Goal: Contribute content: Add original content to the website for others to see

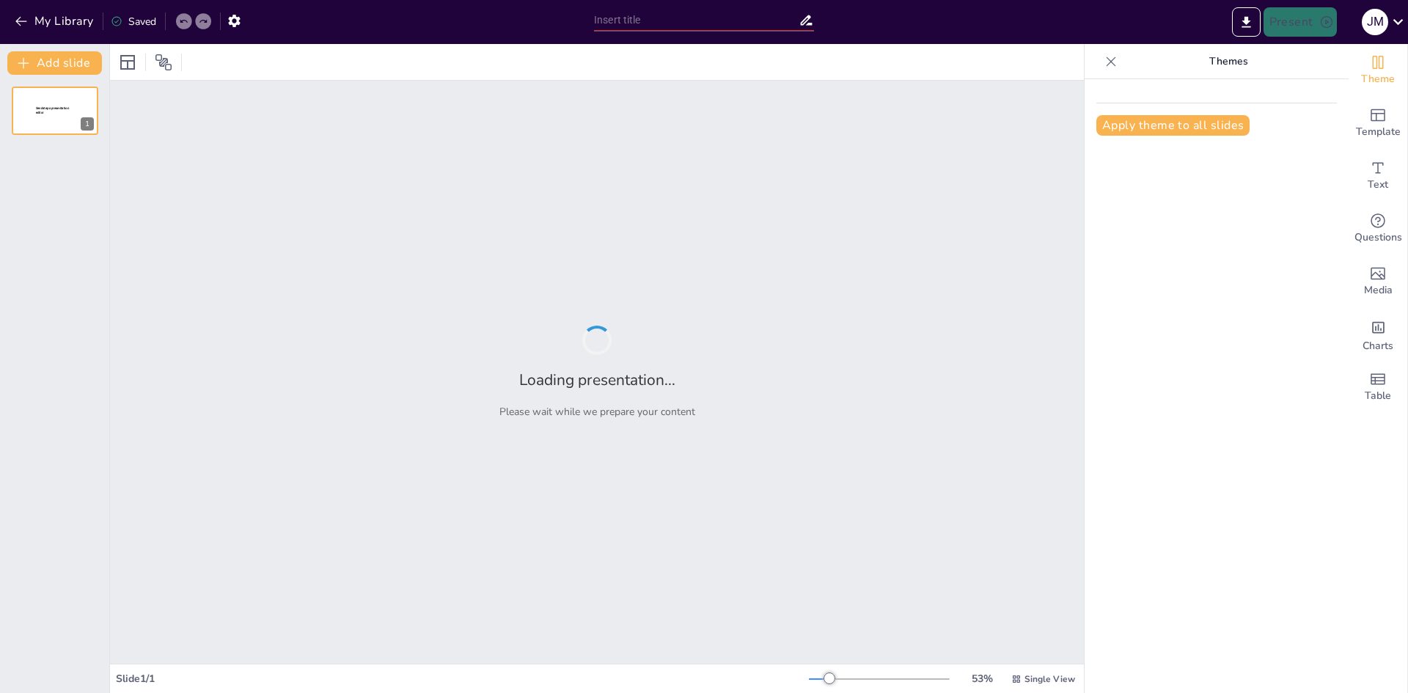
type input "Imported Data Administration Management Association.pptx"
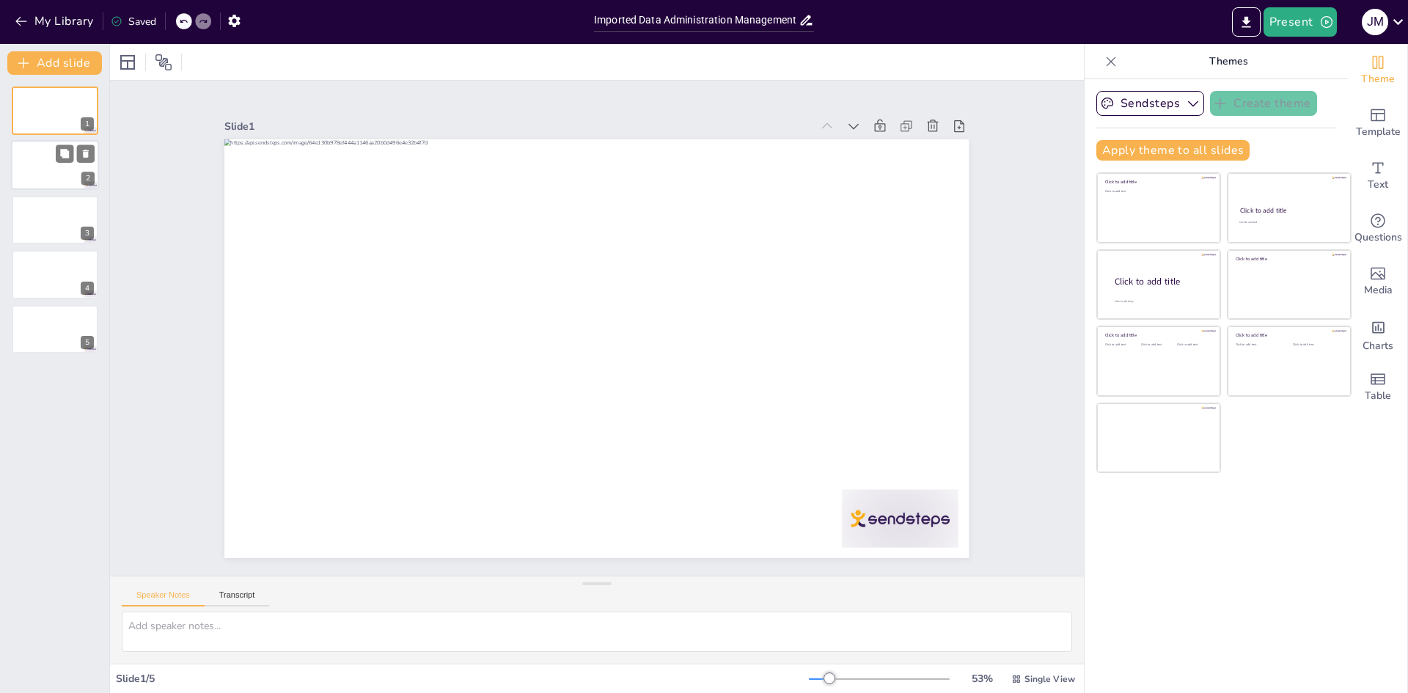
click at [53, 167] on div at bounding box center [55, 166] width 88 height 50
click at [35, 224] on div at bounding box center [55, 220] width 88 height 50
click at [32, 250] on div "4" at bounding box center [55, 274] width 88 height 50
click at [51, 328] on div at bounding box center [55, 329] width 88 height 50
click at [1308, 29] on button "Present" at bounding box center [1300, 21] width 73 height 29
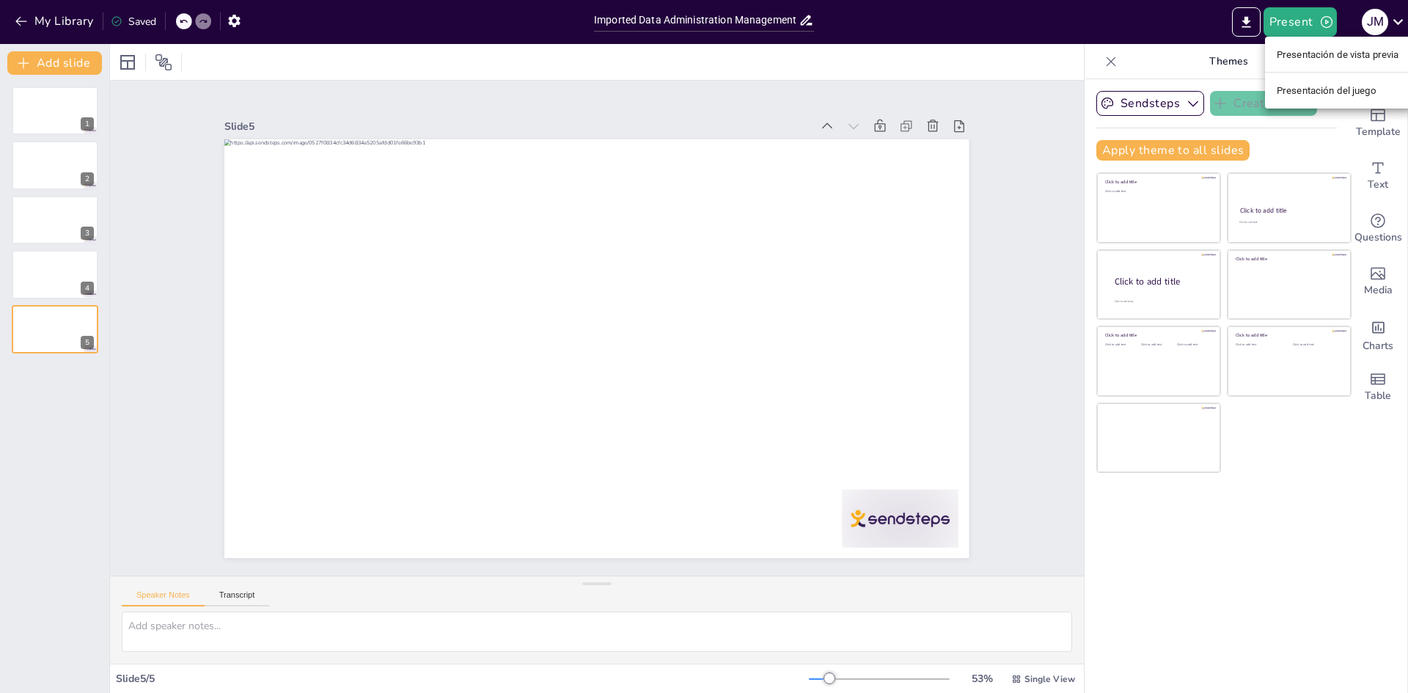
click at [1054, 23] on div at bounding box center [704, 346] width 1408 height 693
click at [269, 630] on textarea at bounding box center [597, 632] width 951 height 40
click at [26, 98] on div at bounding box center [55, 111] width 88 height 50
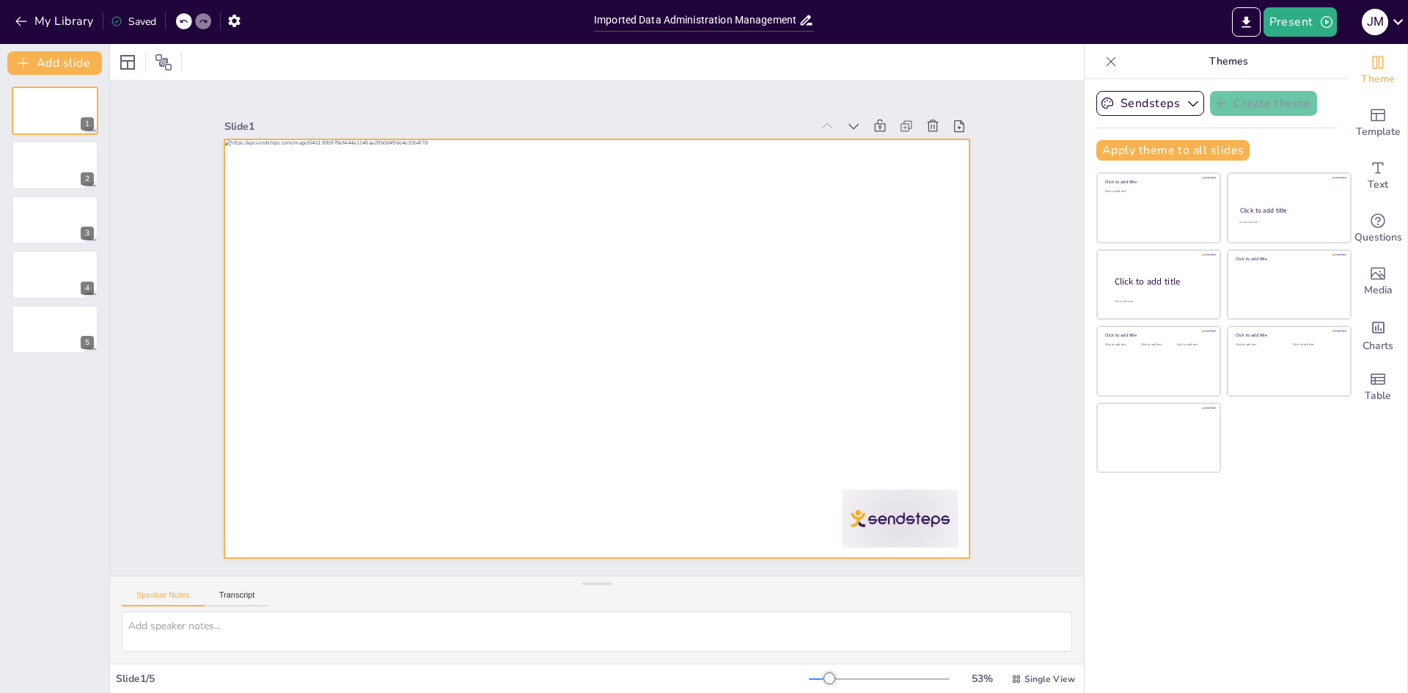
click at [324, 227] on div at bounding box center [594, 348] width 784 height 494
click at [344, 235] on div at bounding box center [589, 346] width 851 height 685
click at [344, 235] on div at bounding box center [595, 348] width 784 height 494
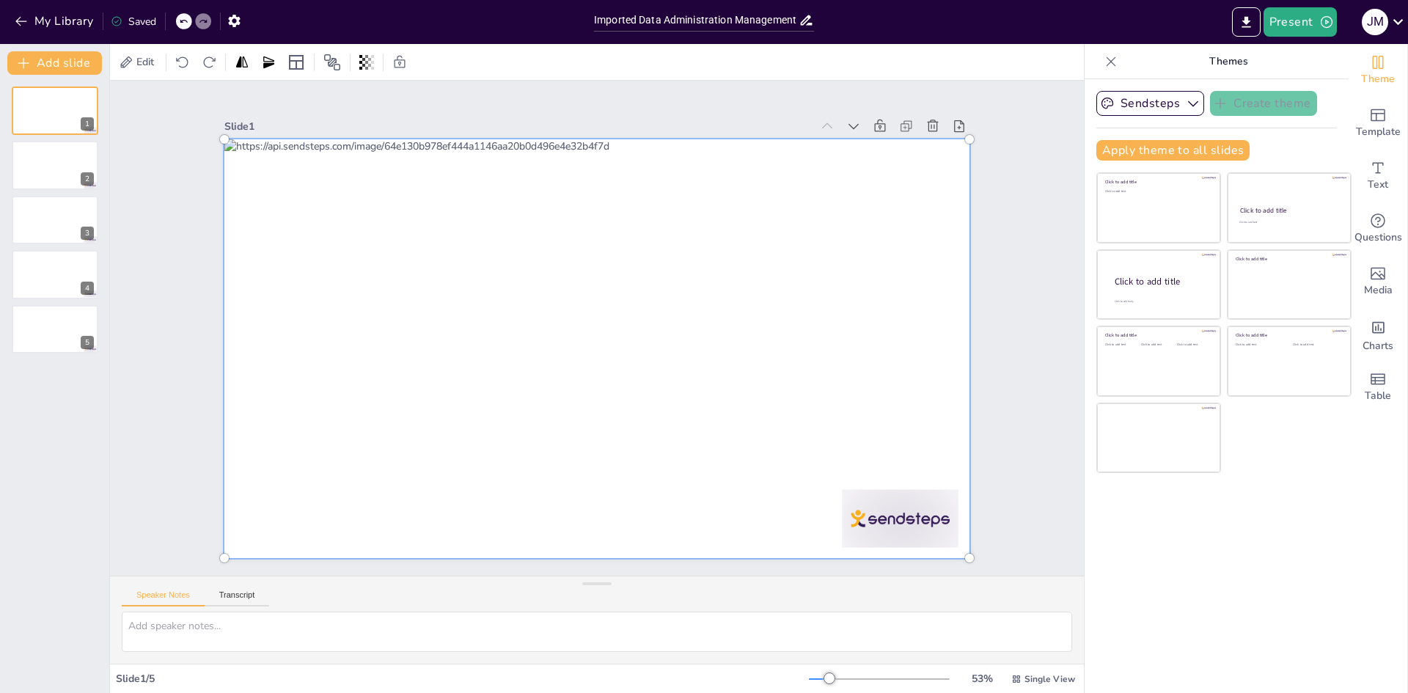
click at [602, 278] on div at bounding box center [577, 322] width 651 height 860
click at [602, 278] on div at bounding box center [591, 348] width 860 height 651
click at [602, 278] on div at bounding box center [593, 307] width 836 height 585
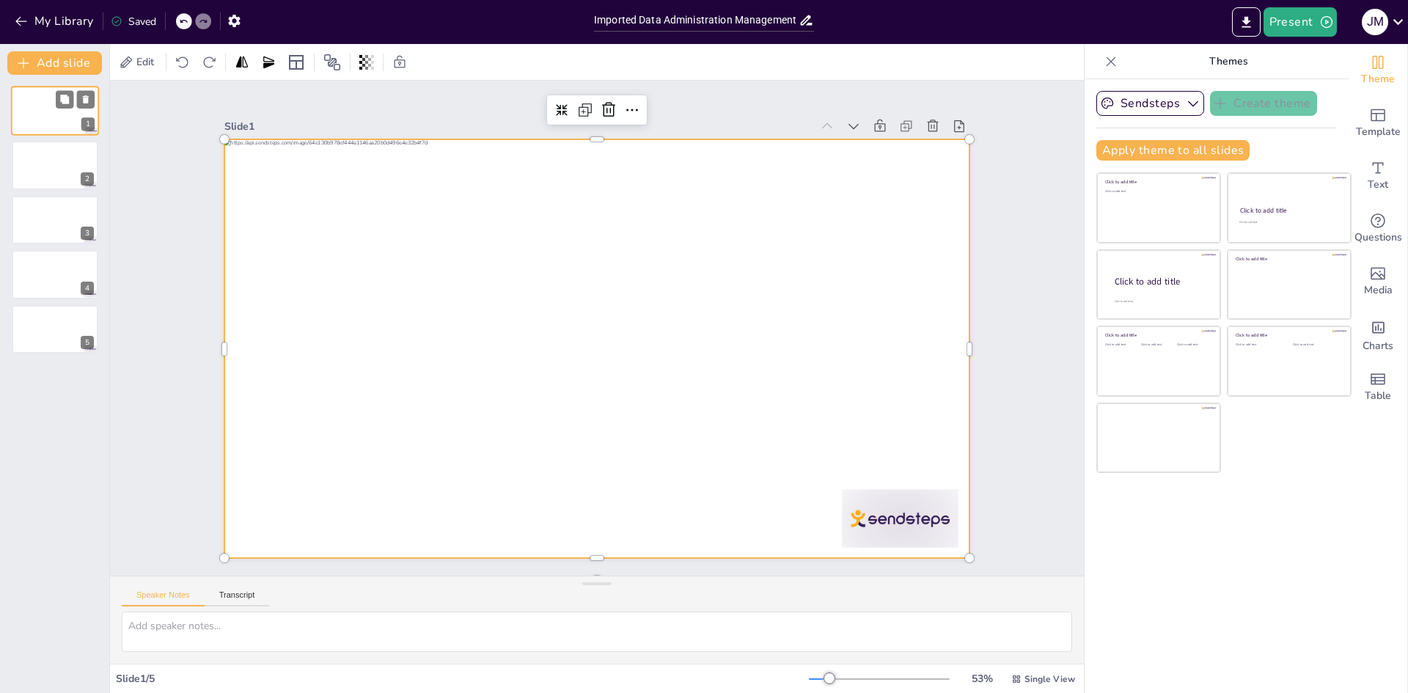
click at [50, 120] on div at bounding box center [55, 111] width 88 height 50
click at [447, 380] on div at bounding box center [595, 349] width 784 height 494
click at [622, 19] on input "Imported Data Administration Management Association.pptx" at bounding box center [696, 20] width 205 height 21
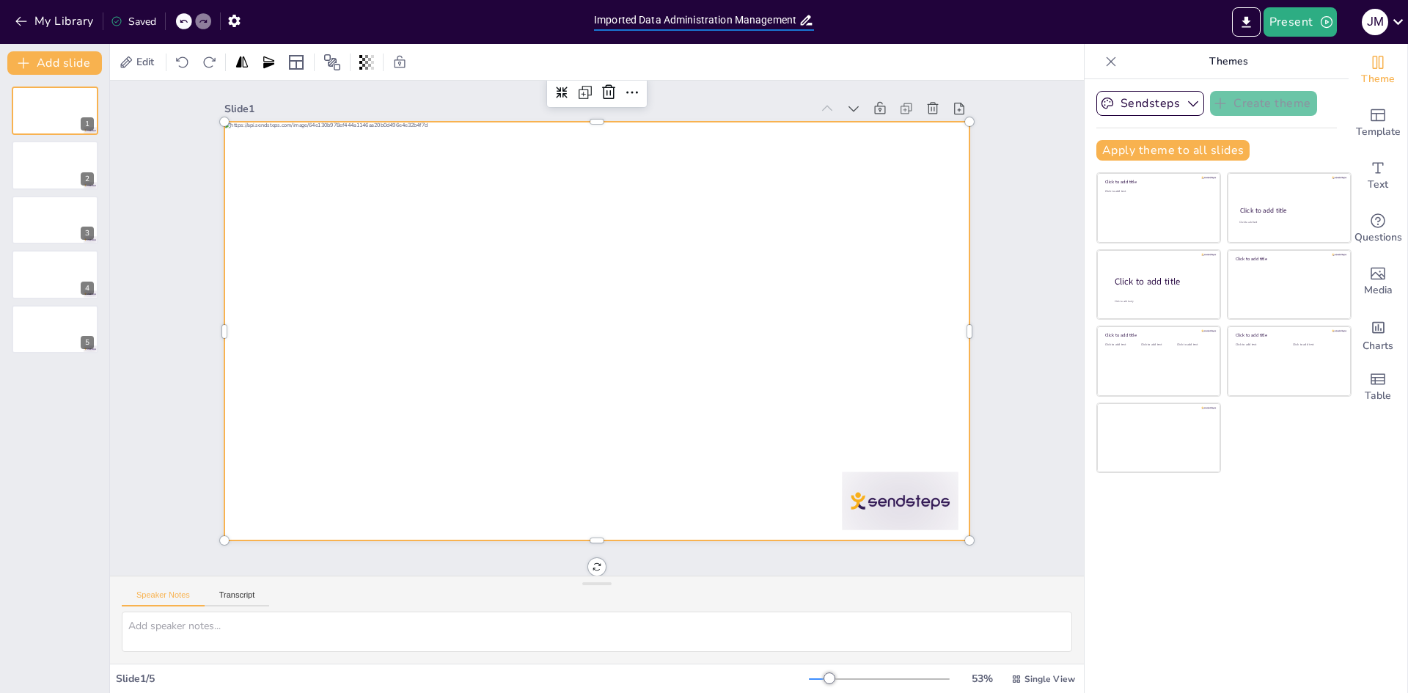
scroll to position [23, 0]
click at [405, 276] on div at bounding box center [596, 331] width 815 height 564
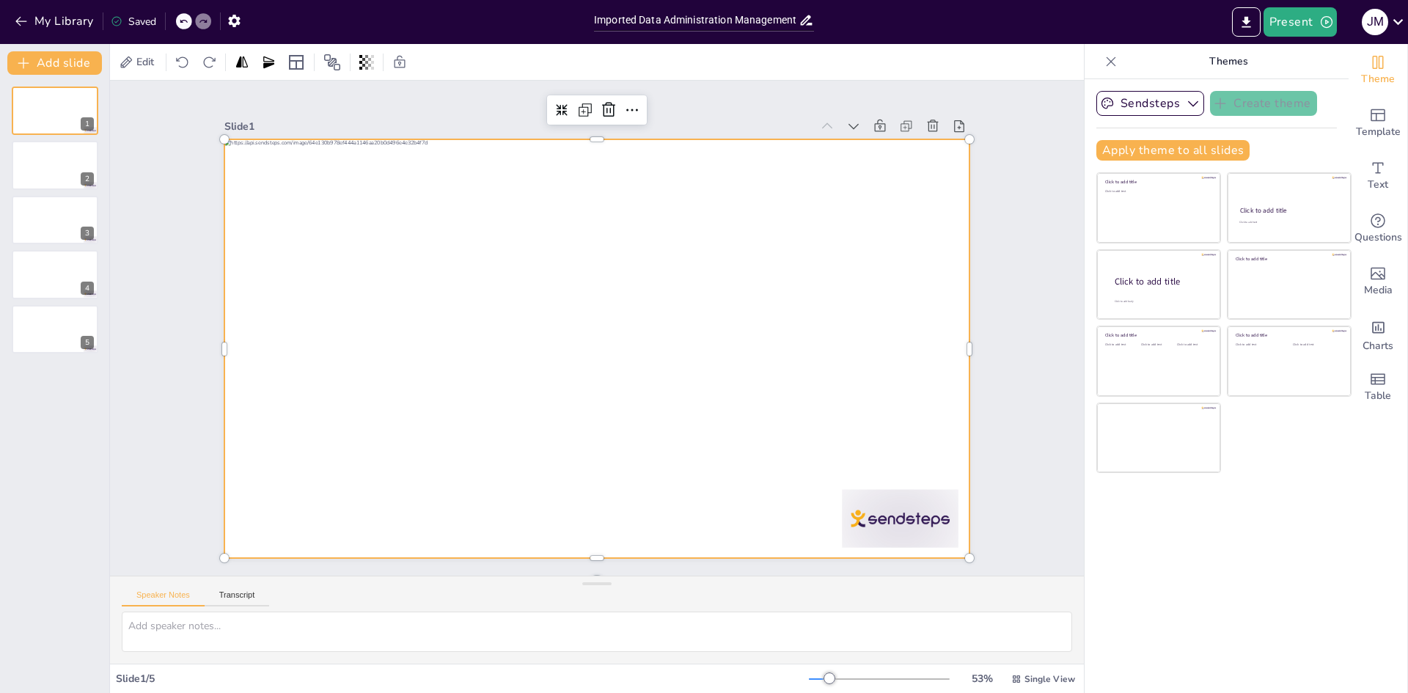
click at [586, 554] on div "Slide 1 Slide 2 Slide 3 Slide 4 Slide 5" at bounding box center [597, 328] width 1020 height 594
click at [17, 182] on div at bounding box center [55, 166] width 88 height 50
click at [504, 381] on div at bounding box center [594, 348] width 784 height 494
click at [295, 635] on textarea at bounding box center [597, 632] width 951 height 40
click at [182, 629] on textarea at bounding box center [597, 632] width 951 height 40
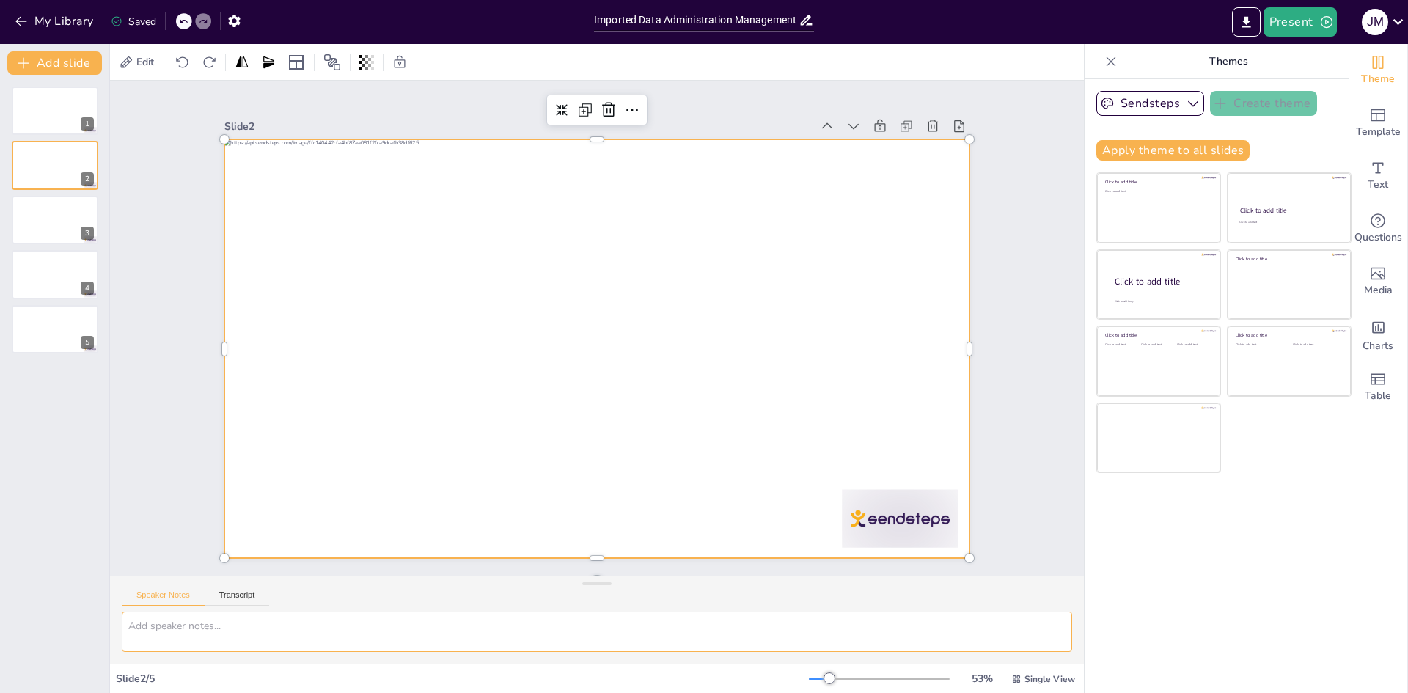
paste textarea "originalmente conocida como la Data Administration Management Association, Fund…"
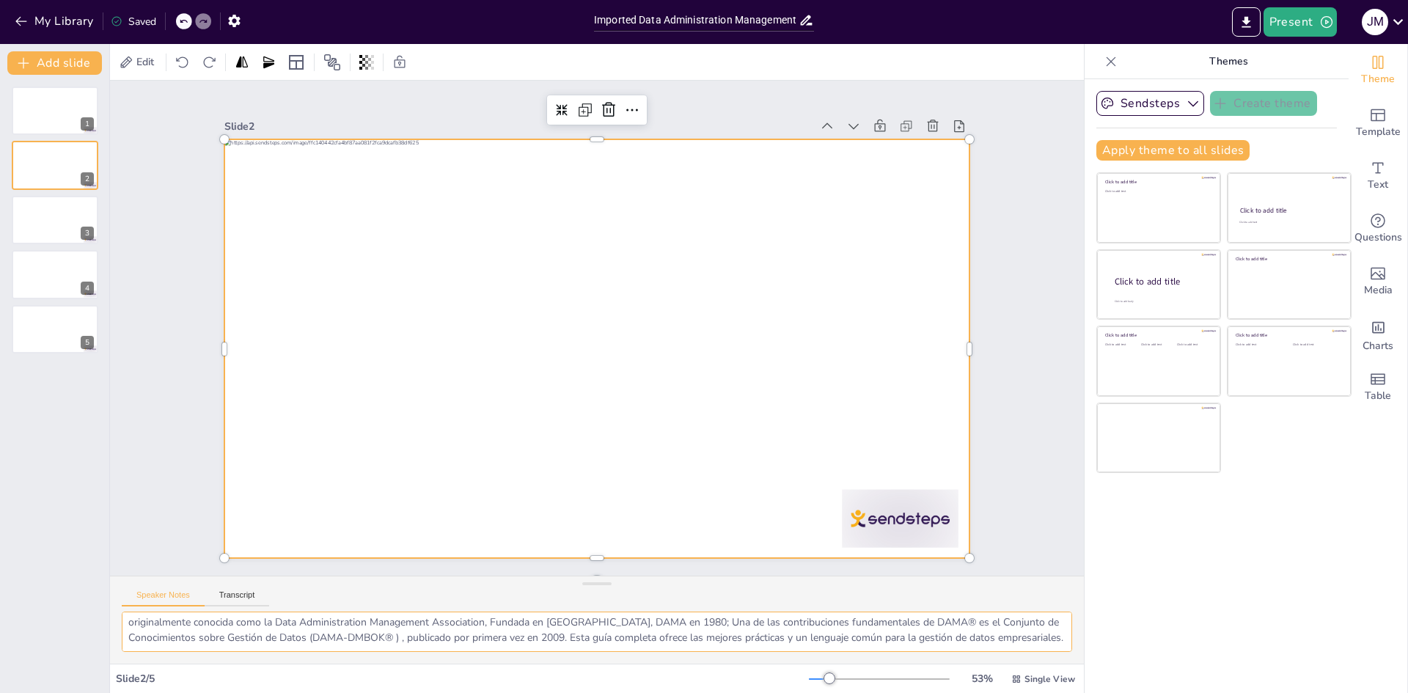
scroll to position [34, 0]
type textarea "originalmente conocida como la Data Administration Management Association, Fund…"
click at [245, 593] on button "Transcript" at bounding box center [237, 599] width 65 height 16
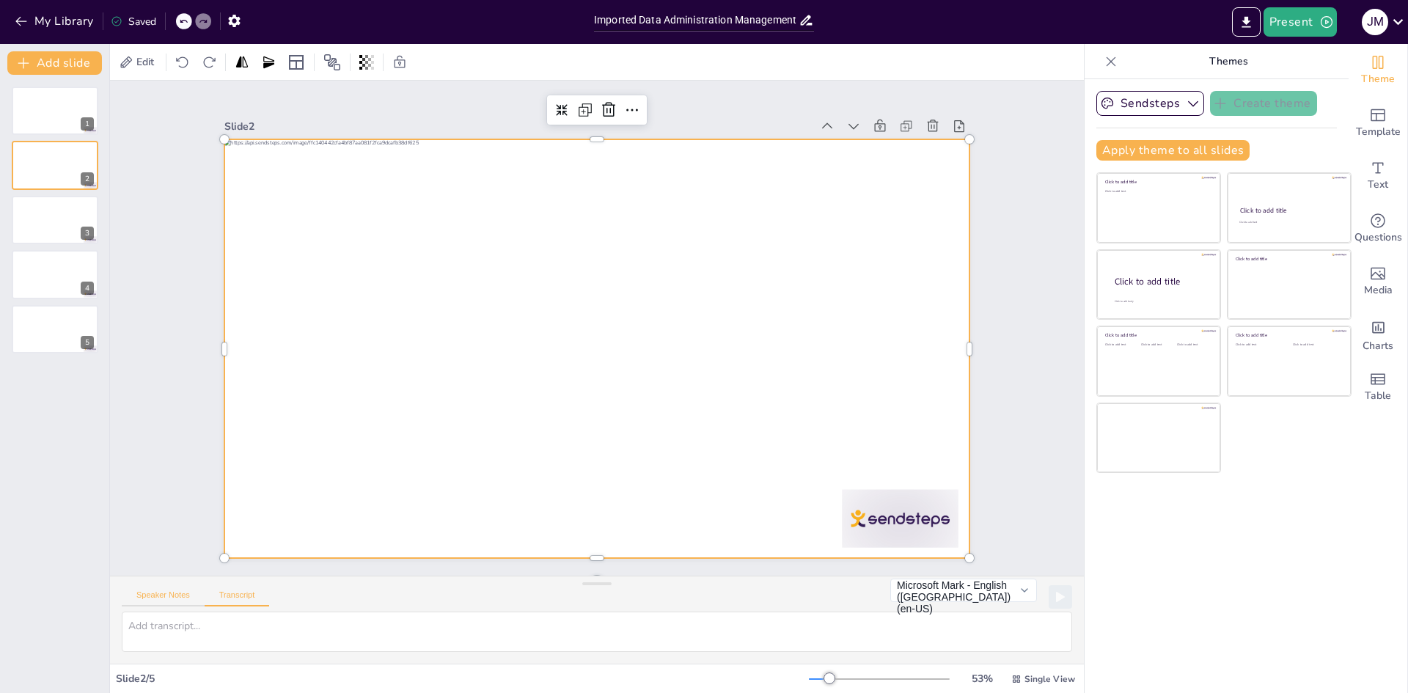
click at [165, 592] on button "Speaker Notes" at bounding box center [163, 599] width 83 height 16
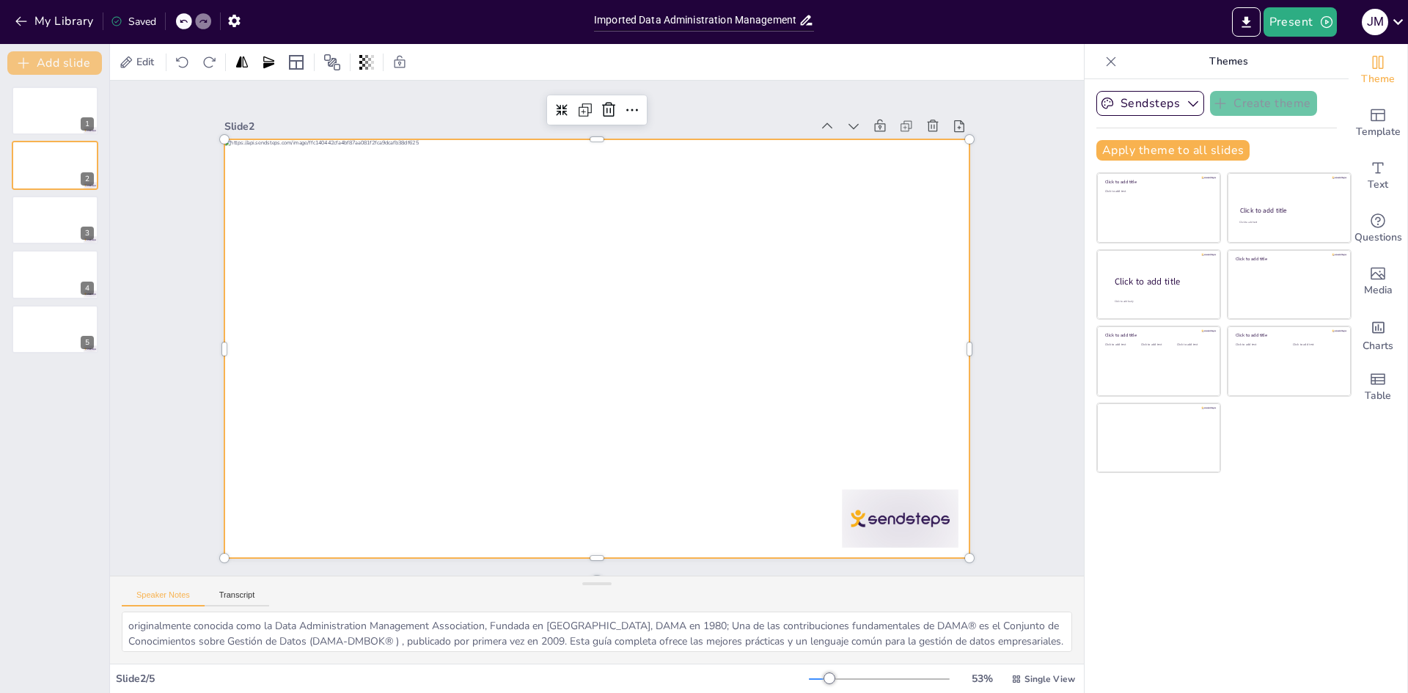
click at [40, 66] on button "Add slide" at bounding box center [54, 62] width 95 height 23
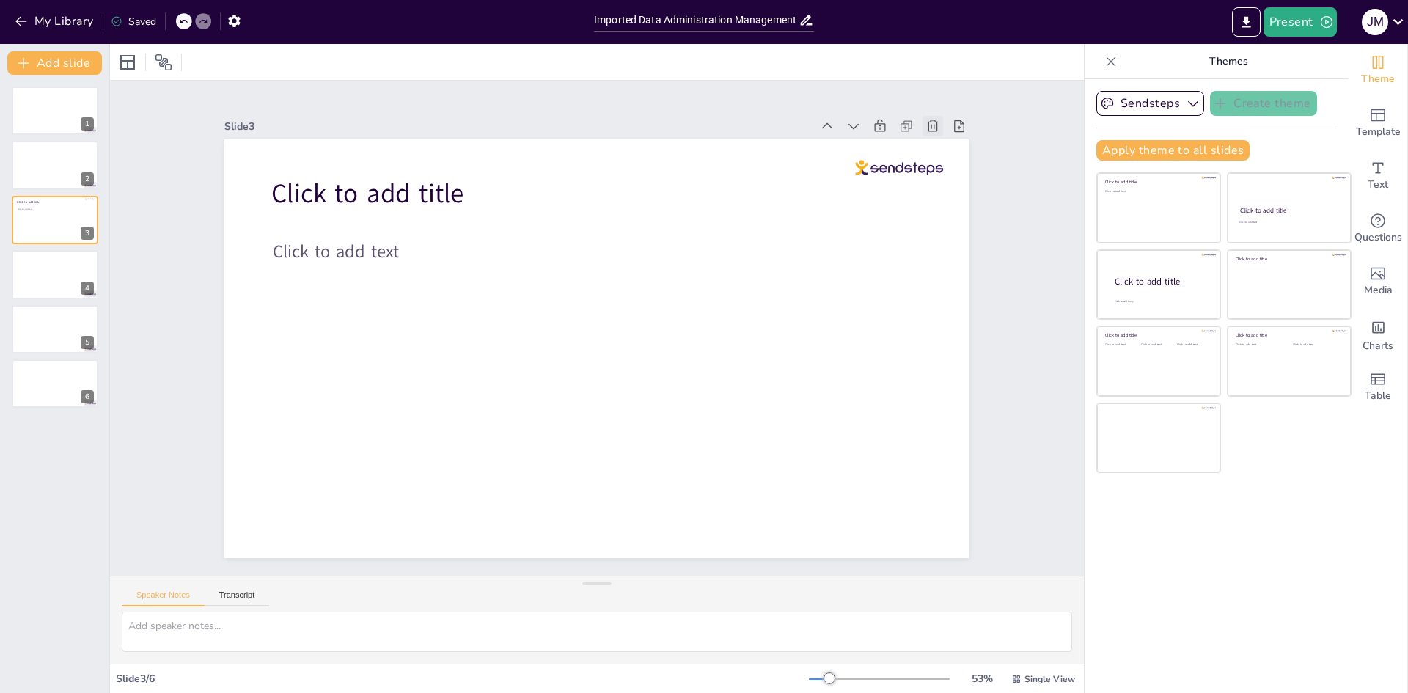
click at [959, 191] on icon at bounding box center [968, 200] width 18 height 18
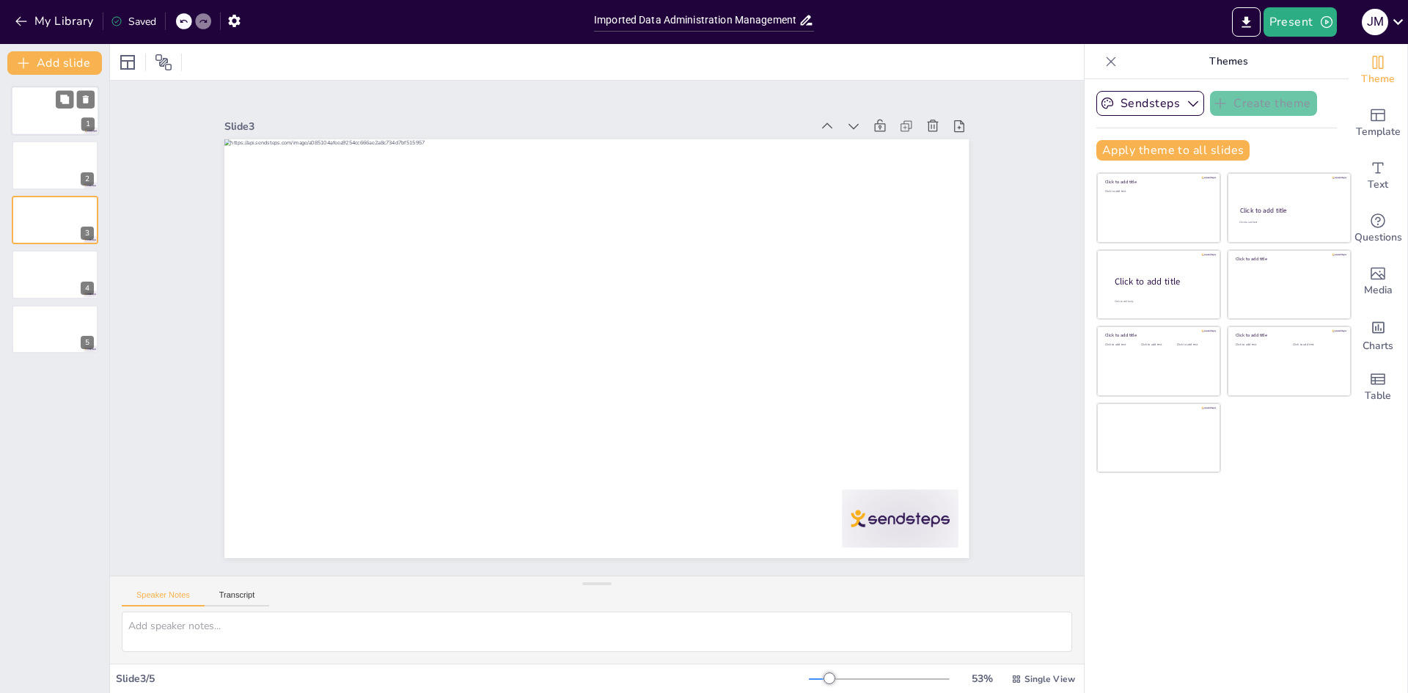
click at [50, 114] on div at bounding box center [55, 111] width 88 height 50
click at [1185, 94] on button "Sendsteps" at bounding box center [1151, 103] width 108 height 25
click at [1185, 90] on div "Sendsteps Create theme Apply theme to all slides Click to add title Click to ad…" at bounding box center [1217, 386] width 264 height 614
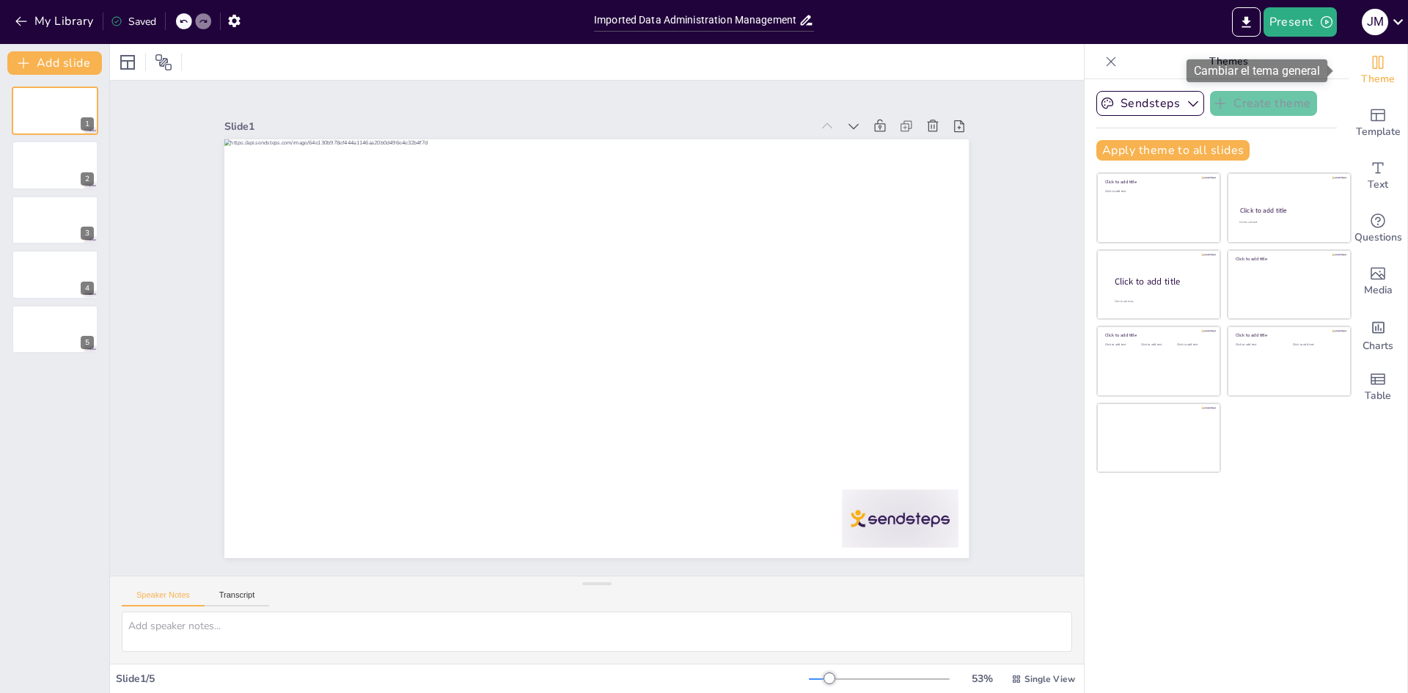
click at [1377, 60] on div "Theme" at bounding box center [1378, 70] width 59 height 53
click at [1006, 267] on div "Slide 1 Slide 2 Slide 3 Slide 4 Slide 5" at bounding box center [597, 328] width 974 height 495
click at [131, 62] on icon at bounding box center [128, 63] width 18 height 18
click at [18, 24] on icon "button" at bounding box center [21, 21] width 15 height 15
